Goal: Book appointment/travel/reservation

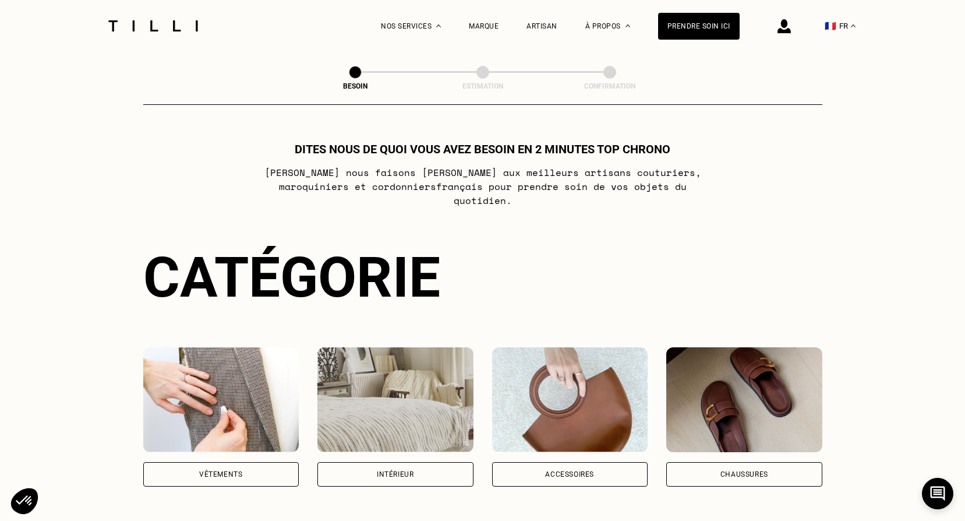
click at [237, 408] on img at bounding box center [221, 399] width 156 height 105
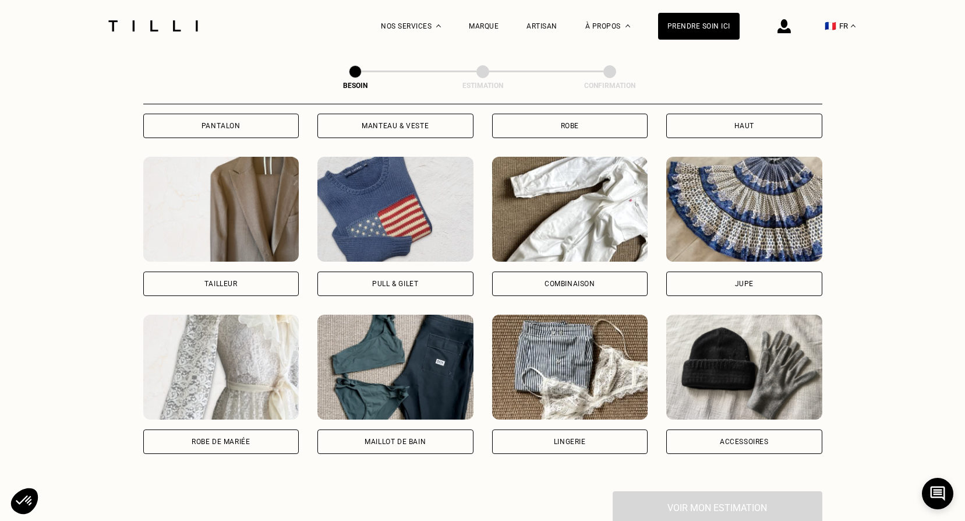
scroll to position [555, 0]
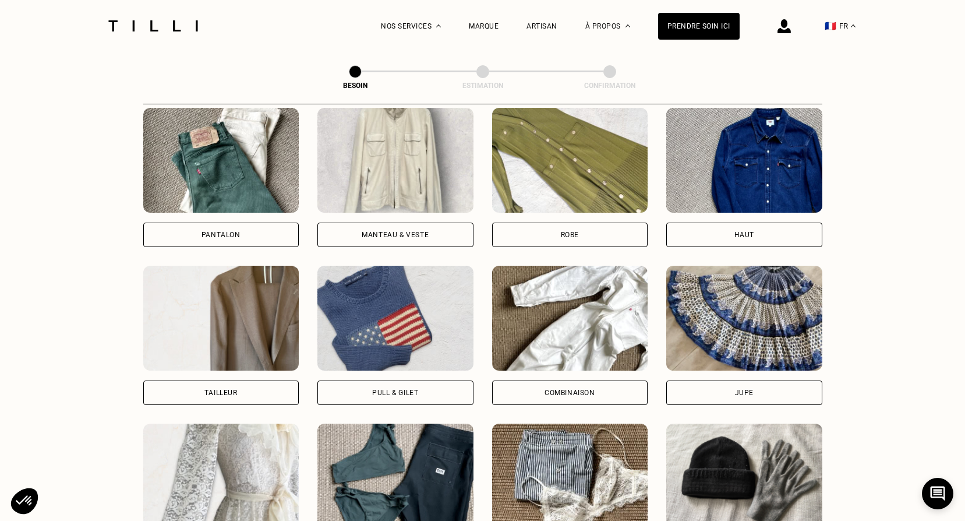
click at [756, 222] on div "Haut" at bounding box center [744, 234] width 156 height 24
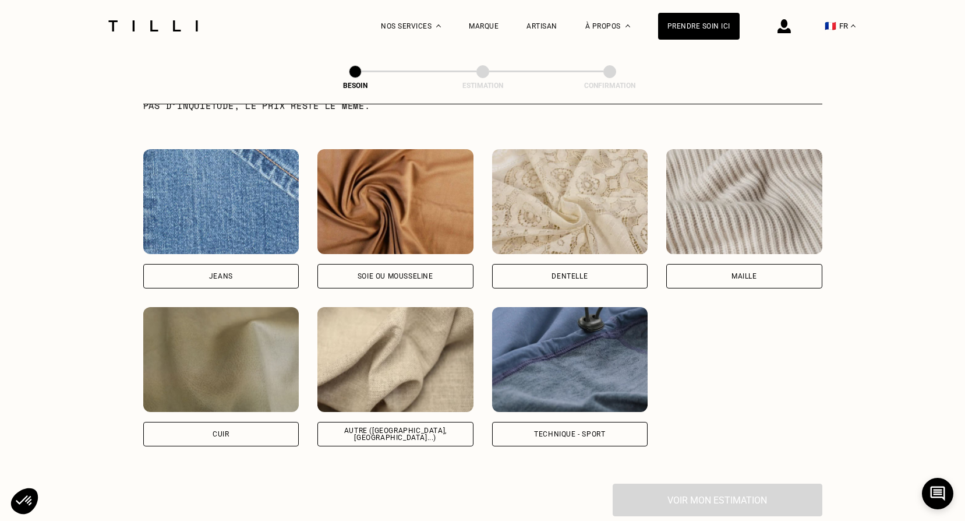
scroll to position [1247, 0]
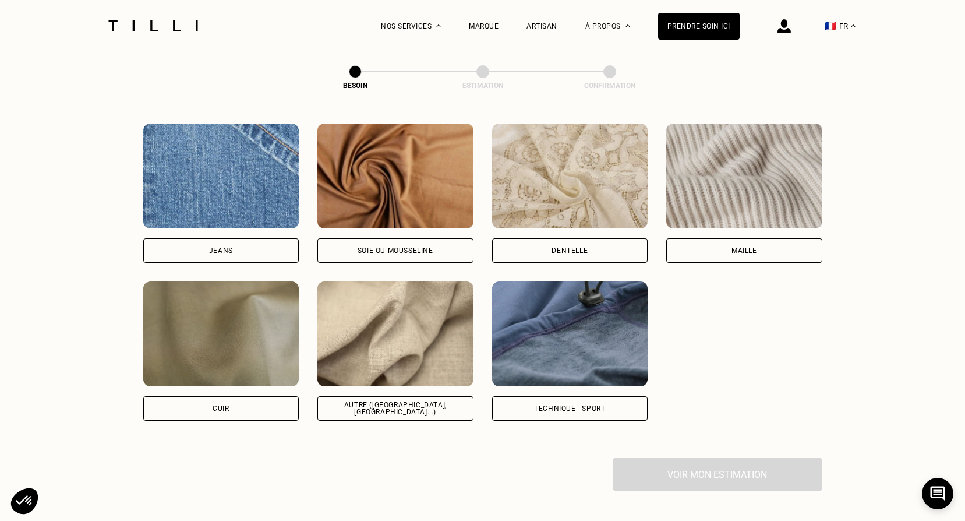
click at [406, 401] on div "Autre ([GEOGRAPHIC_DATA], [GEOGRAPHIC_DATA]...)" at bounding box center [395, 408] width 136 height 14
select select "FR"
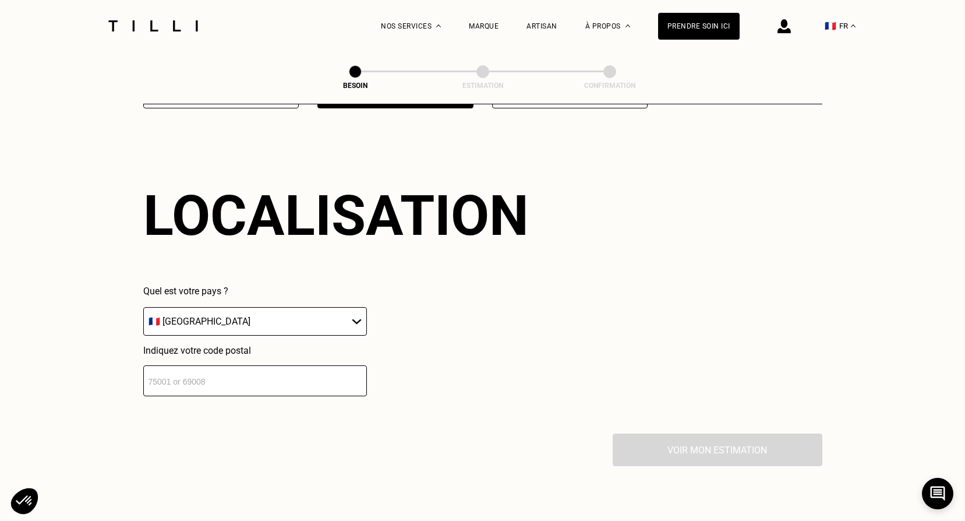
scroll to position [1566, 0]
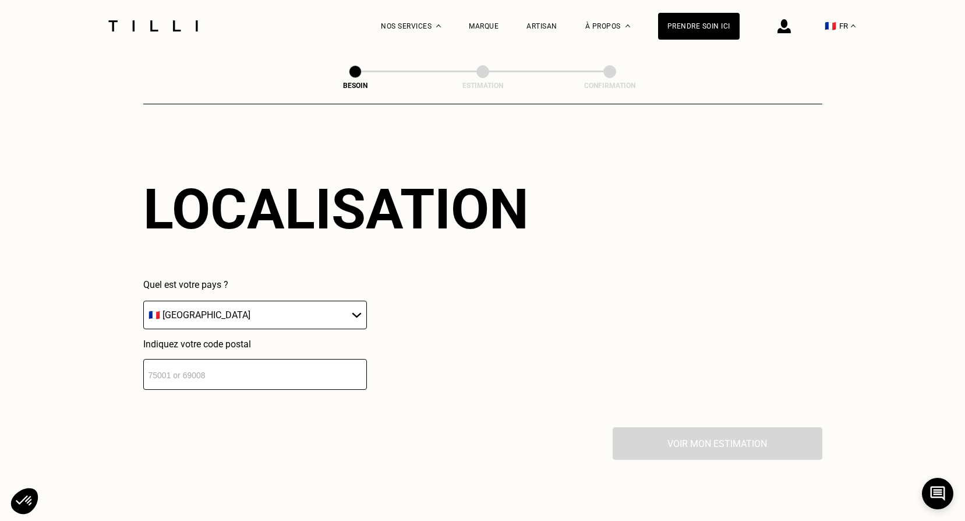
drag, startPoint x: 198, startPoint y: 363, endPoint x: 207, endPoint y: 362, distance: 8.8
click at [199, 363] on input "number" at bounding box center [255, 374] width 224 height 31
type input "75010"
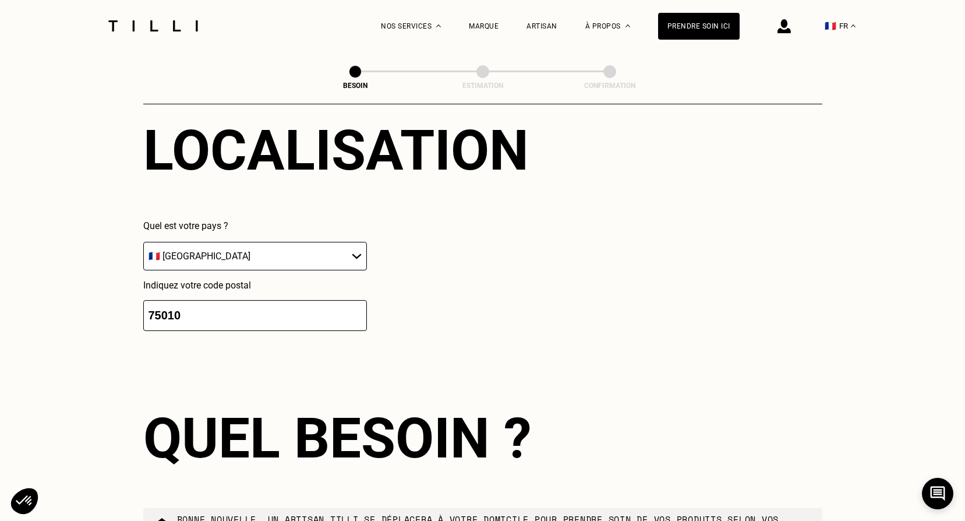
scroll to position [1855, 0]
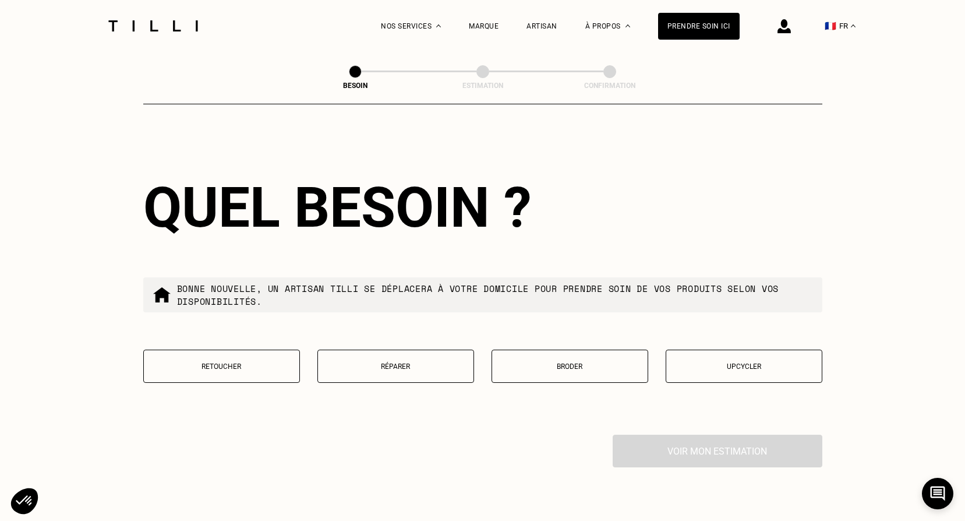
click at [590, 355] on button "Broder" at bounding box center [569, 365] width 157 height 33
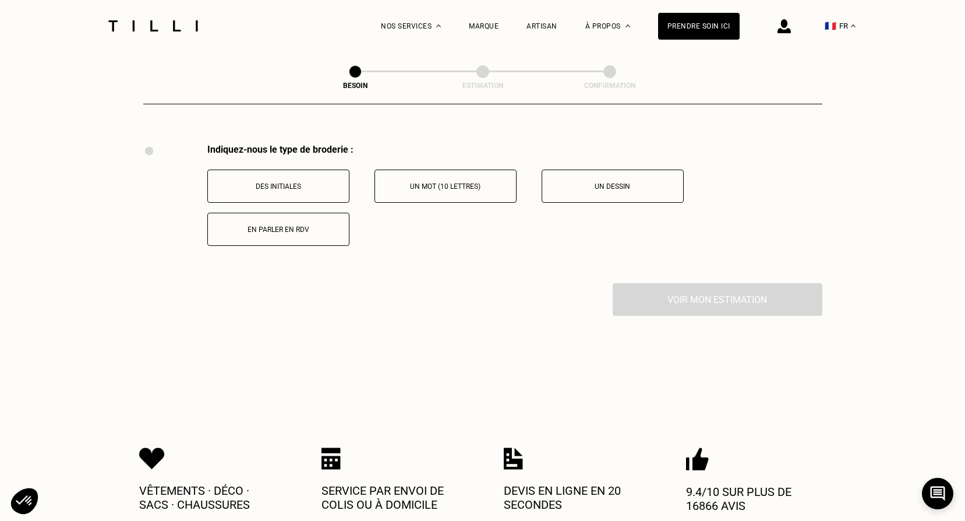
scroll to position [2154, 0]
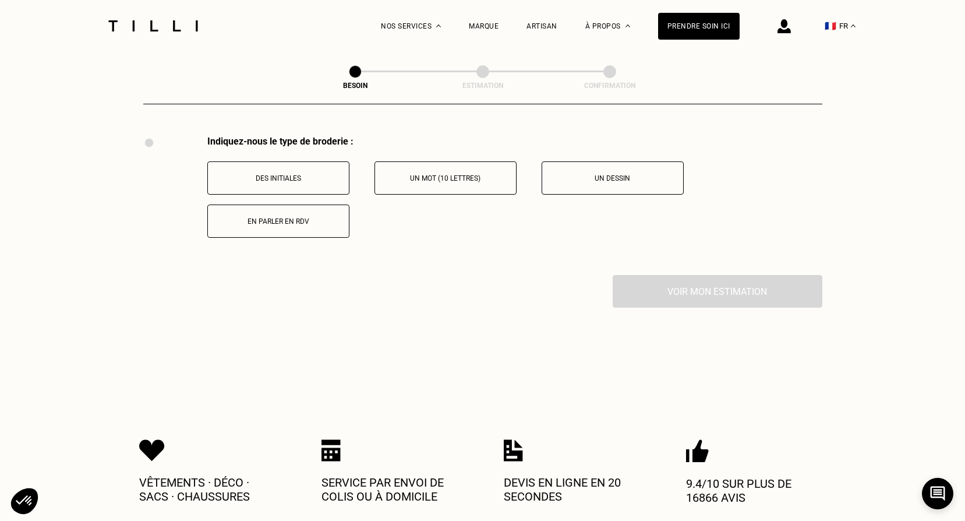
click at [303, 217] on p "En parler en RDV" at bounding box center [278, 221] width 129 height 8
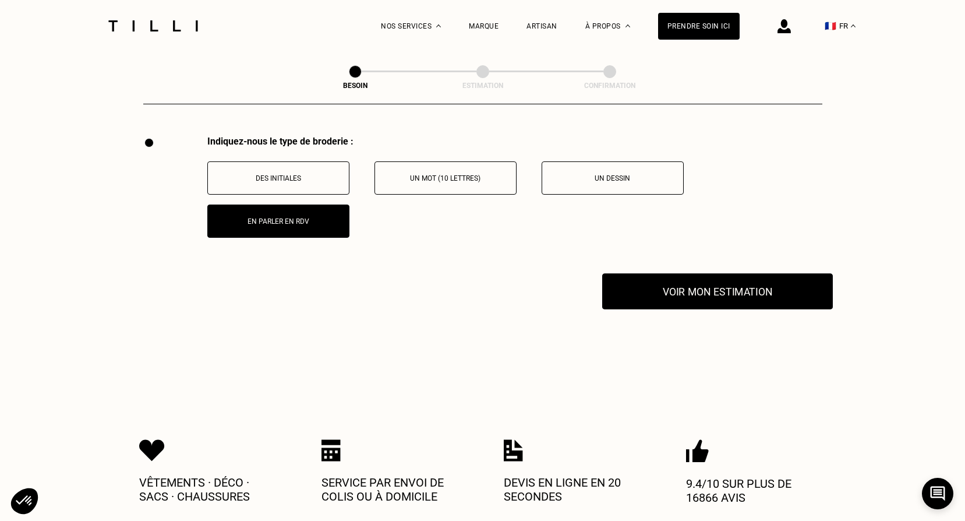
click at [697, 288] on button "Voir mon estimation" at bounding box center [717, 291] width 231 height 36
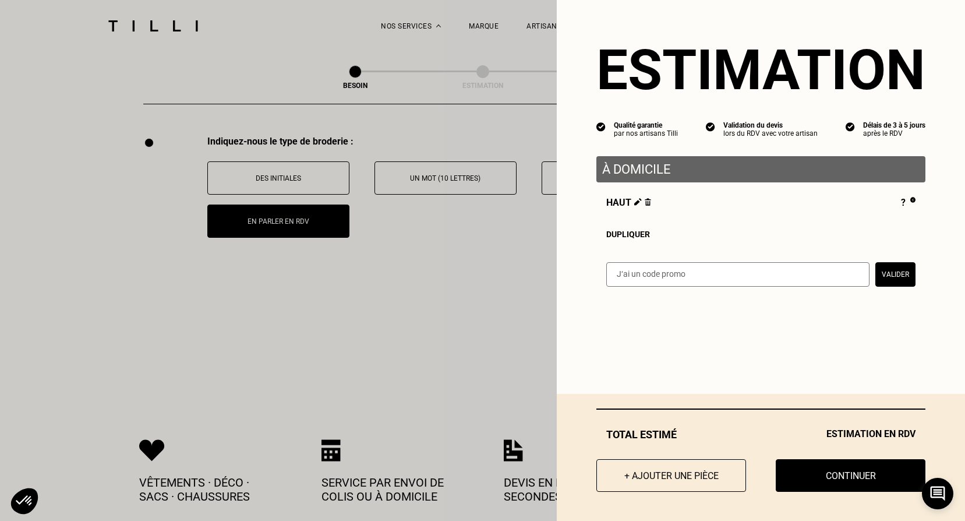
click at [826, 475] on button "Continuer" at bounding box center [851, 475] width 150 height 33
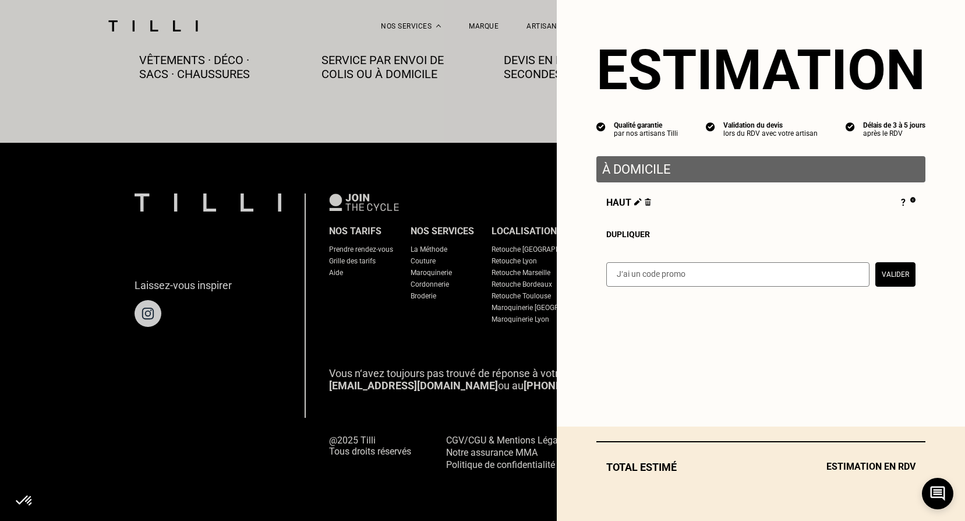
scroll to position [659, 0]
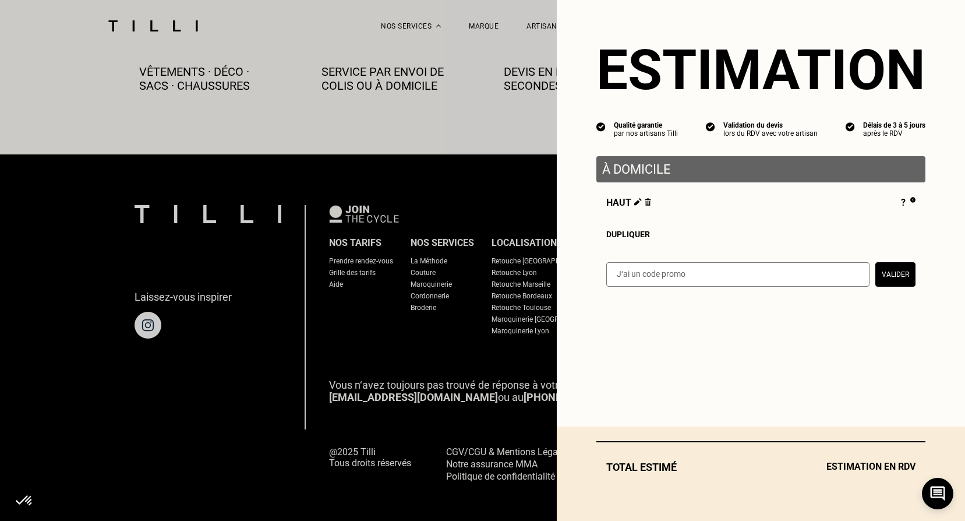
select select "FR"
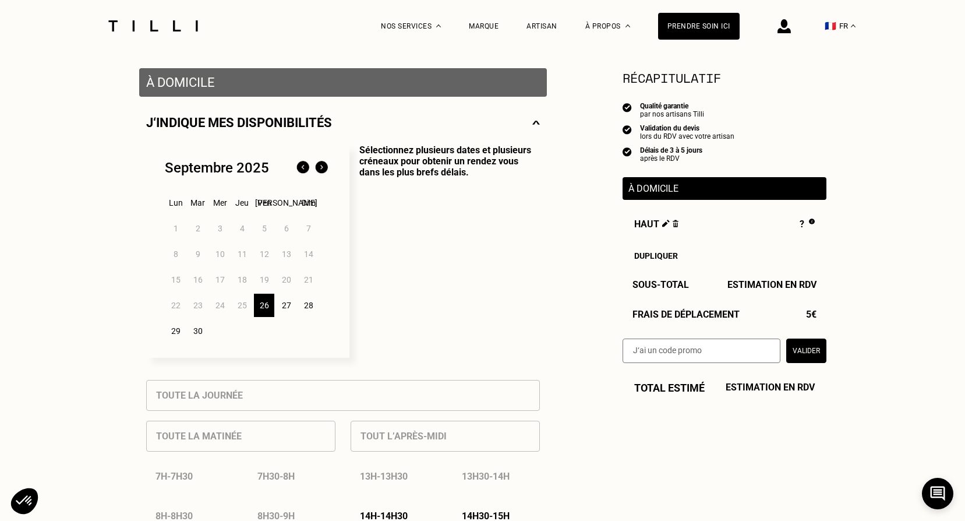
scroll to position [291, 0]
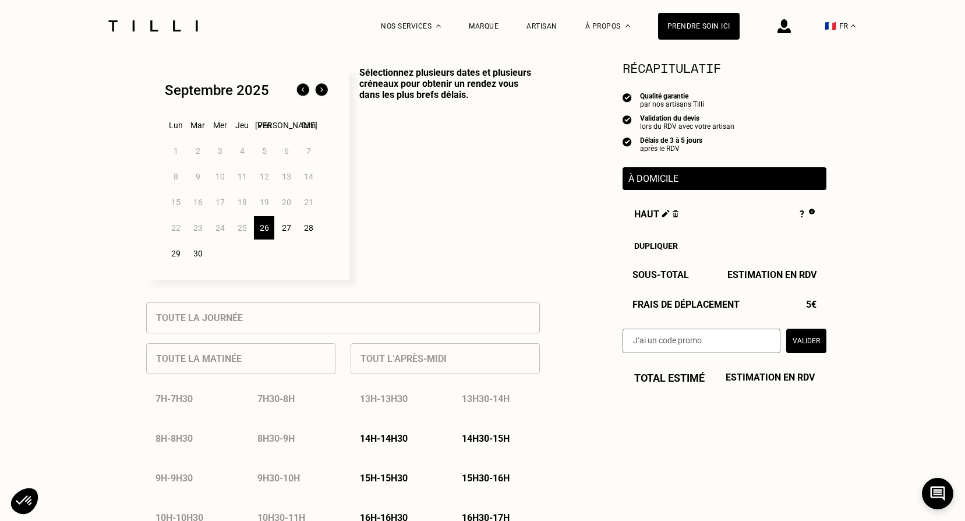
click at [318, 93] on img at bounding box center [321, 90] width 19 height 19
click at [285, 151] on div "4" at bounding box center [286, 150] width 20 height 23
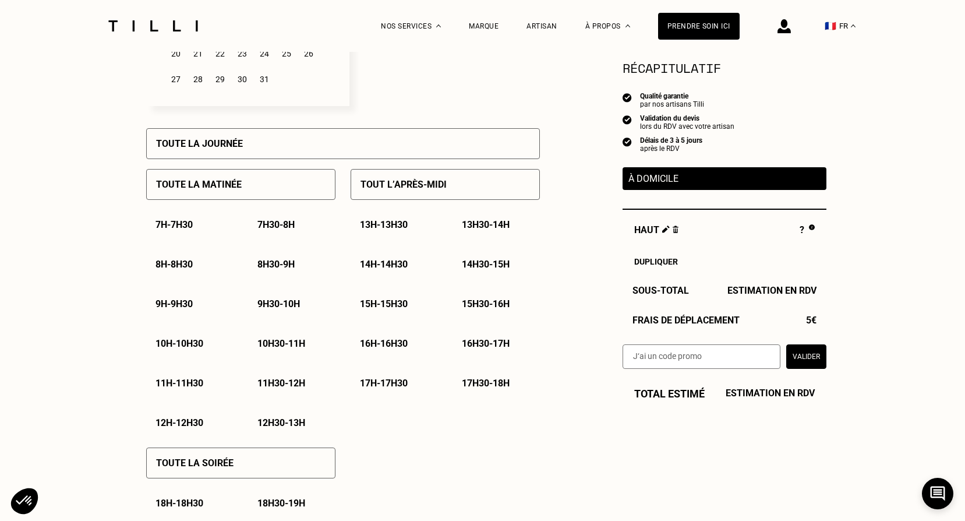
scroll to position [466, 0]
click at [197, 388] on p "11h - 11h30" at bounding box center [179, 382] width 48 height 11
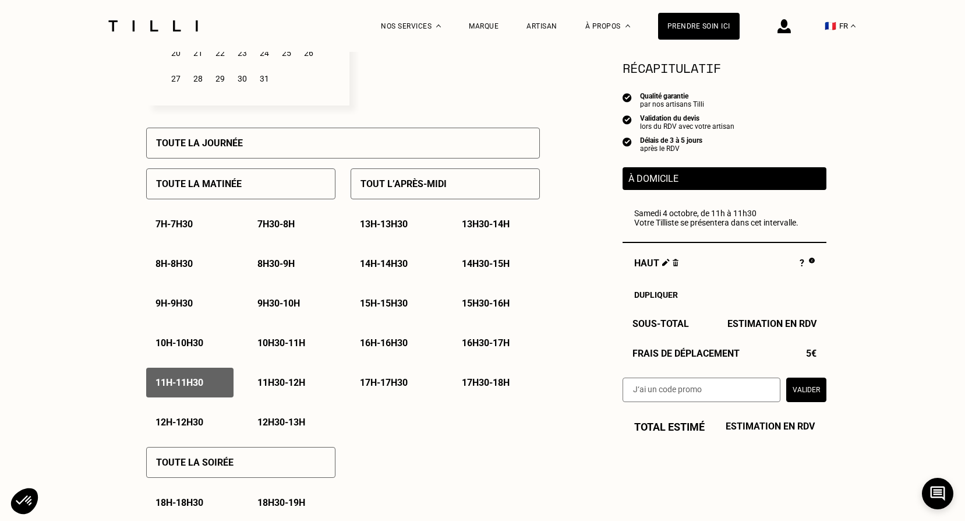
click at [293, 384] on p "11h30 - 12h" at bounding box center [281, 382] width 48 height 11
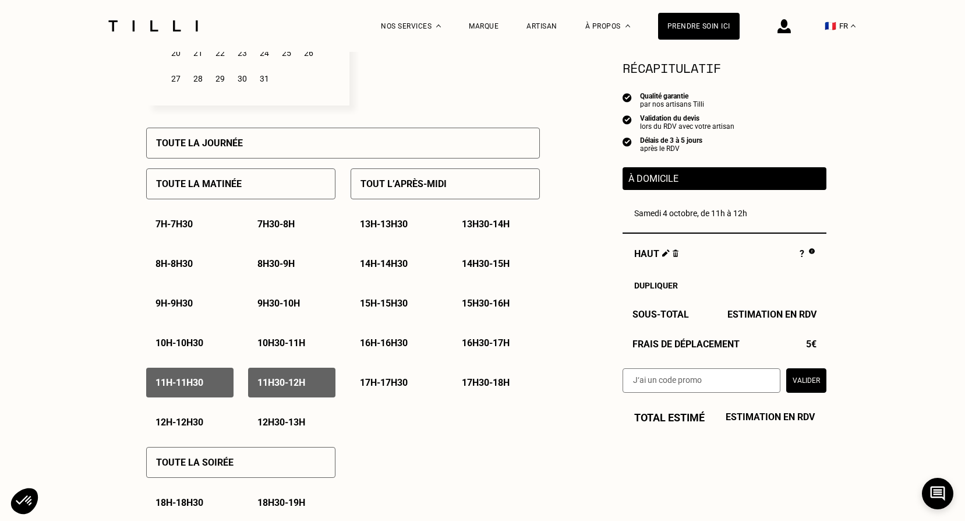
click at [187, 422] on p "12h - 12h30" at bounding box center [179, 421] width 48 height 11
click at [292, 426] on p "12h30 - 13h" at bounding box center [281, 421] width 48 height 11
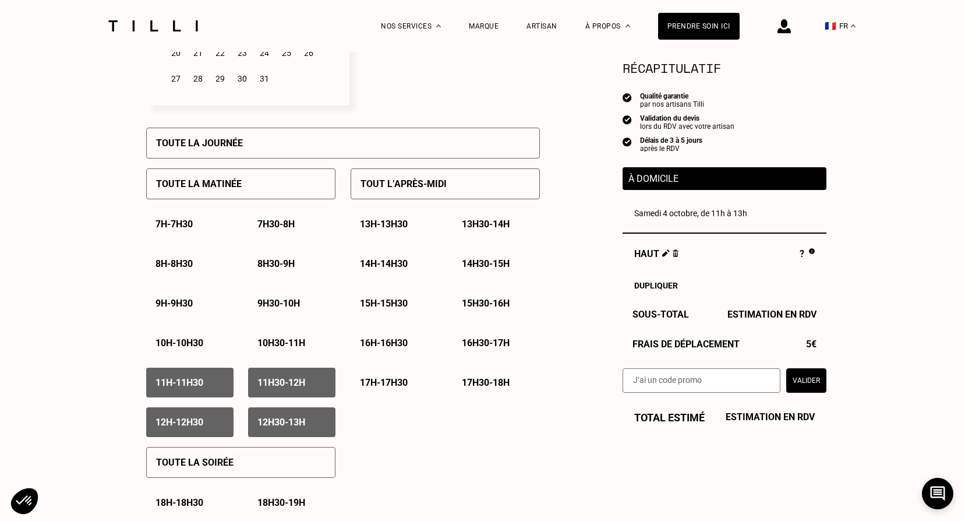
click at [433, 188] on p "Tout l’après-midi" at bounding box center [403, 183] width 86 height 11
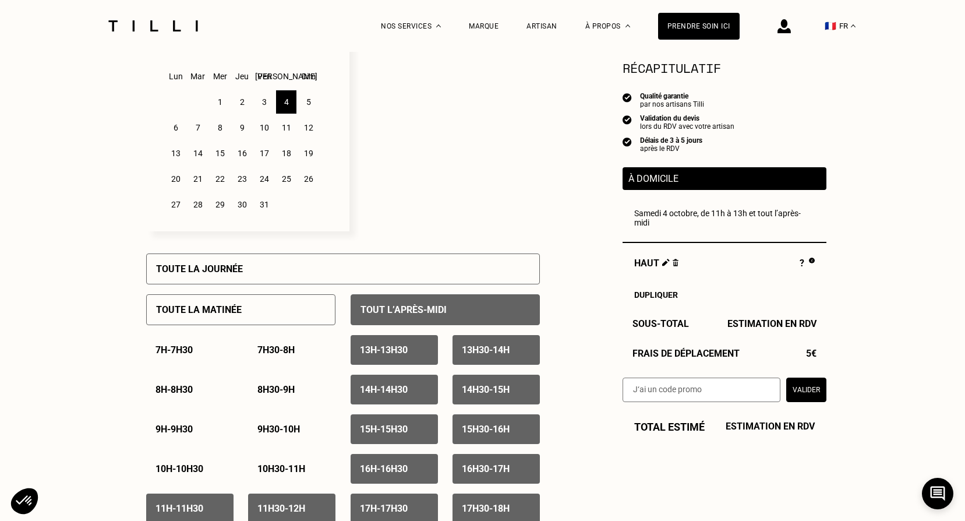
scroll to position [233, 0]
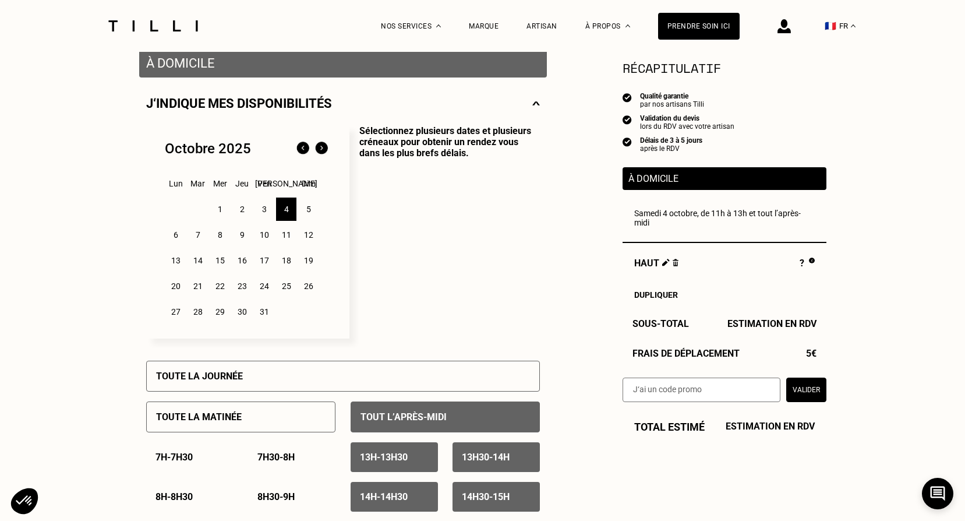
drag, startPoint x: 307, startPoint y: 215, endPoint x: 348, endPoint y: 207, distance: 41.6
click at [307, 215] on div "5" at bounding box center [308, 208] width 20 height 23
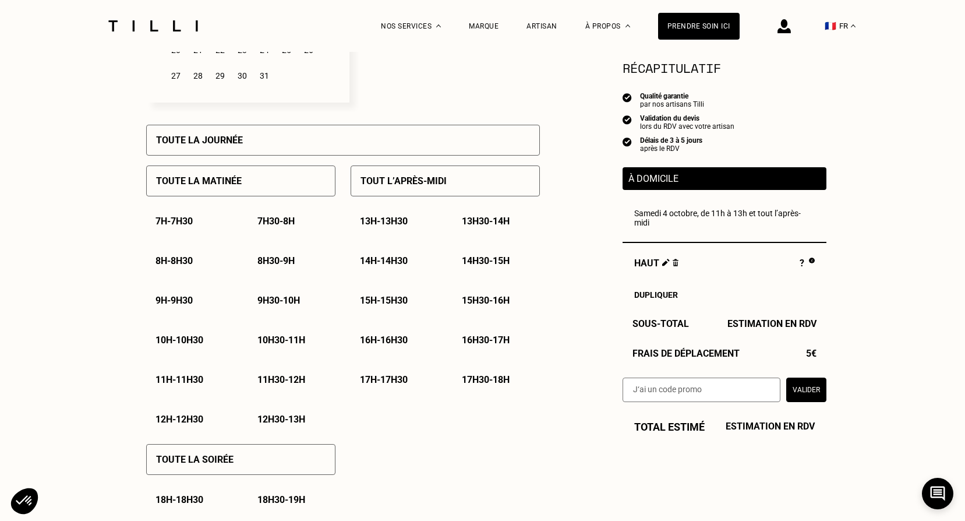
scroll to position [524, 0]
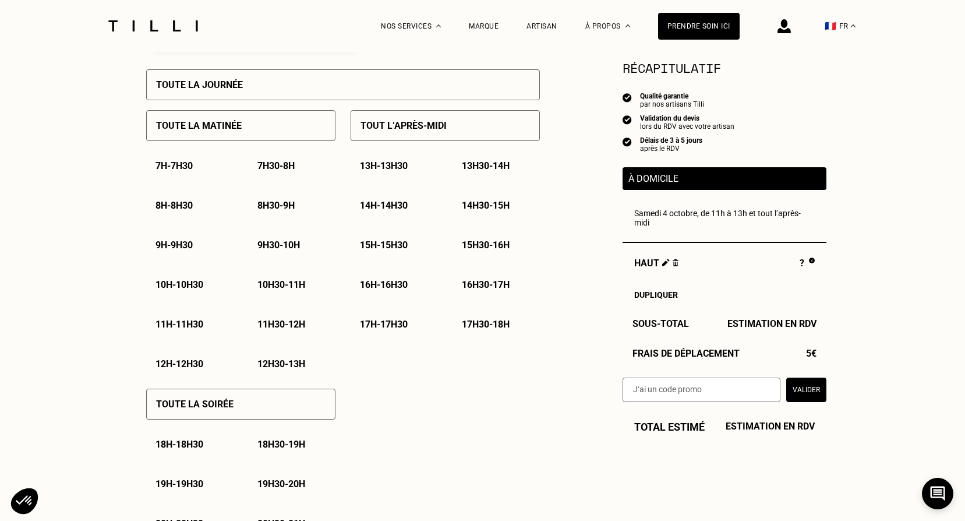
click at [315, 326] on div "11h30 - 12h" at bounding box center [291, 324] width 87 height 30
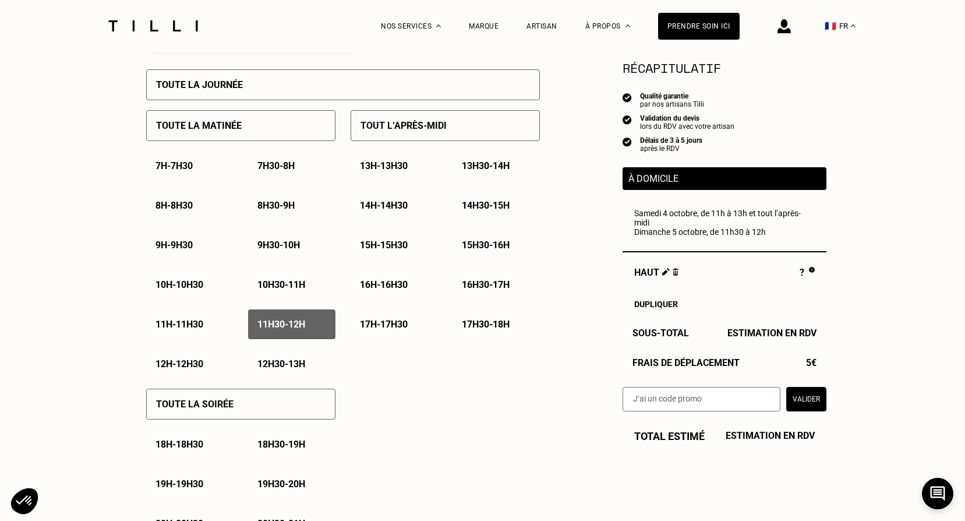
drag, startPoint x: 195, startPoint y: 360, endPoint x: 261, endPoint y: 366, distance: 66.0
click at [199, 361] on div "12h - 12h30" at bounding box center [189, 364] width 87 height 30
click at [268, 367] on p "12h30 - 13h" at bounding box center [281, 363] width 48 height 11
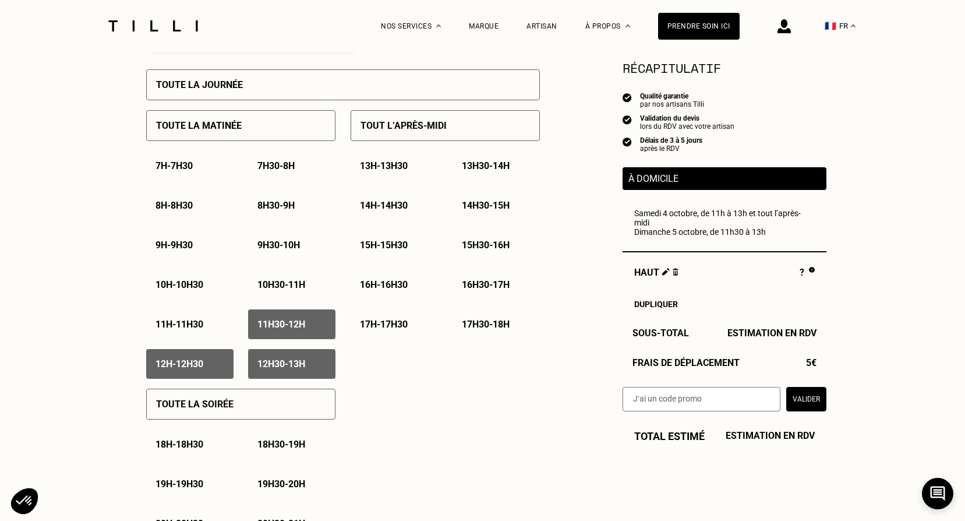
click at [434, 125] on p "Tout l’après-midi" at bounding box center [403, 125] width 86 height 11
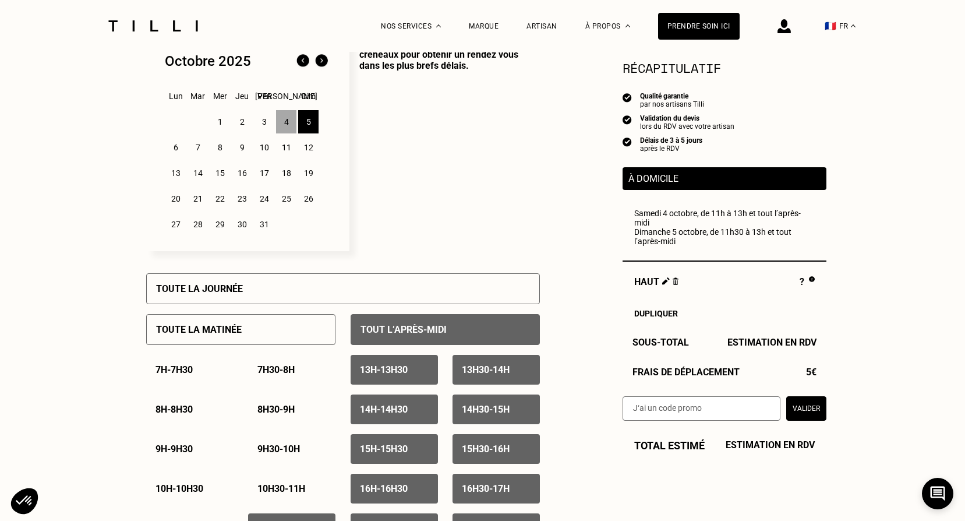
scroll to position [291, 0]
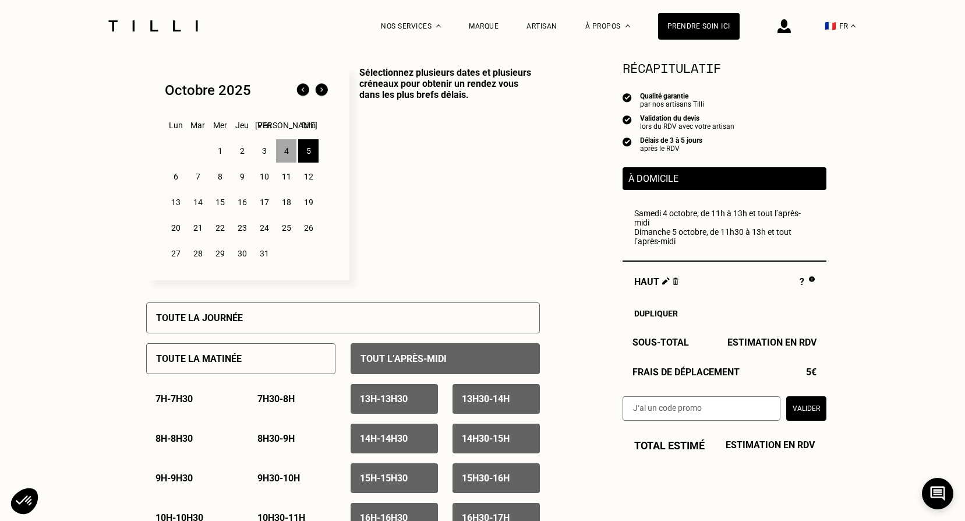
click at [287, 180] on div "11" at bounding box center [286, 176] width 20 height 23
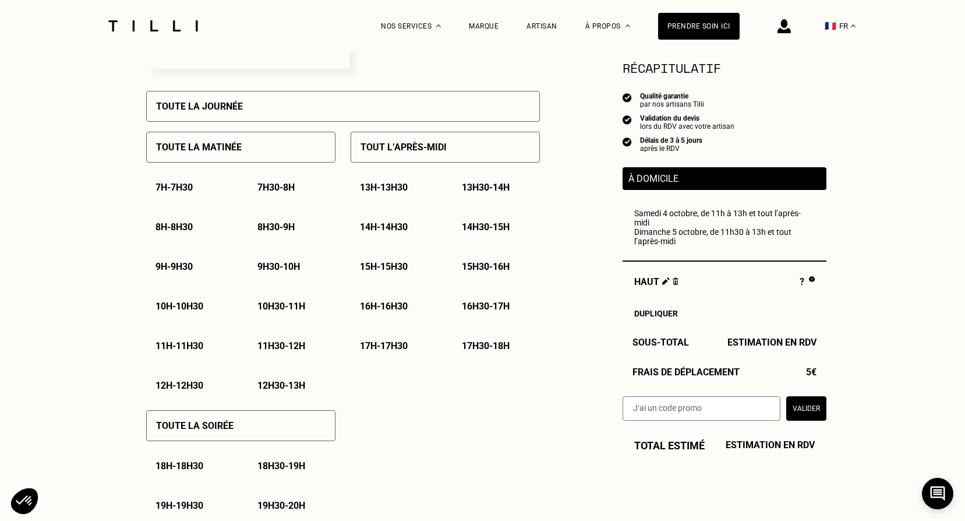
scroll to position [524, 0]
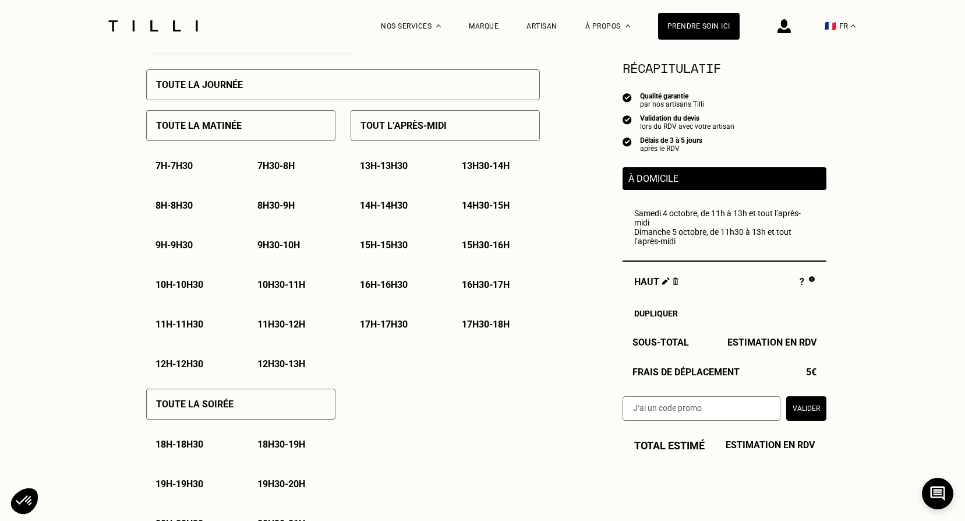
click at [274, 325] on p "11h30 - 12h" at bounding box center [281, 323] width 48 height 11
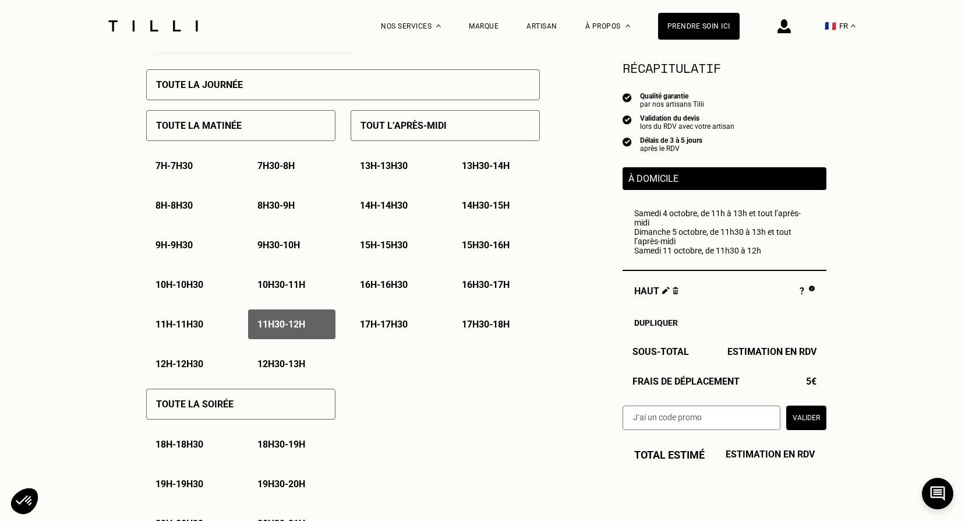
drag, startPoint x: 167, startPoint y: 371, endPoint x: 253, endPoint y: 363, distance: 86.0
click at [168, 369] on p "12h - 12h30" at bounding box center [179, 363] width 48 height 11
click at [268, 364] on p "12h30 - 13h" at bounding box center [281, 363] width 48 height 11
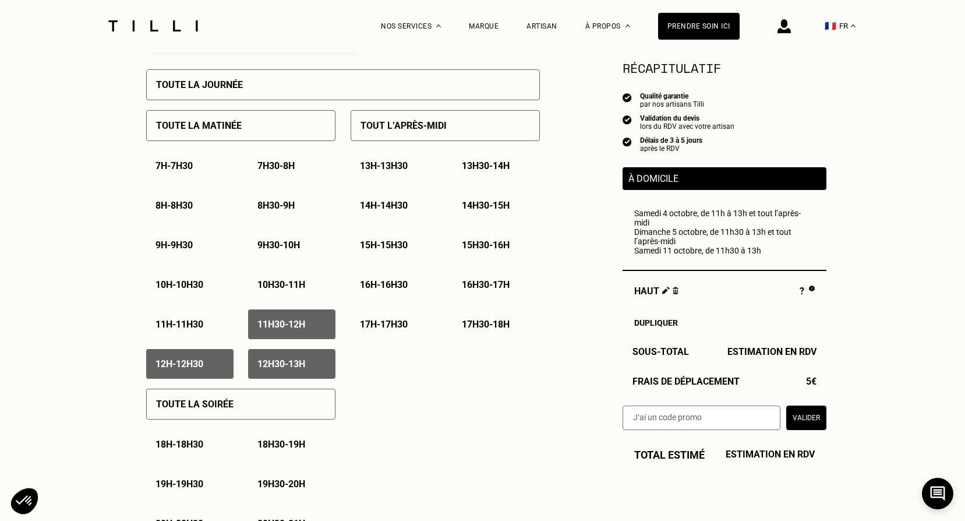
click at [416, 130] on p "Tout l’après-midi" at bounding box center [403, 125] width 86 height 11
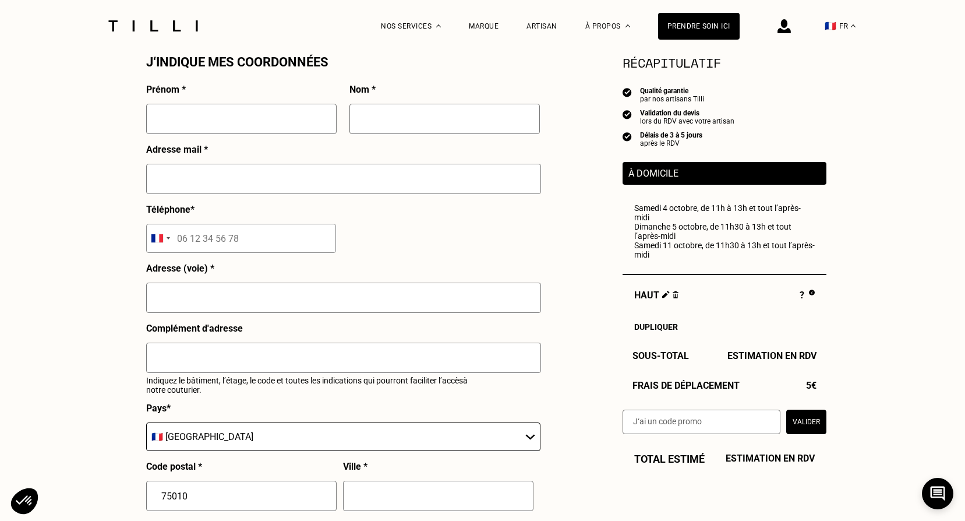
scroll to position [1048, 0]
